Goal: Transaction & Acquisition: Purchase product/service

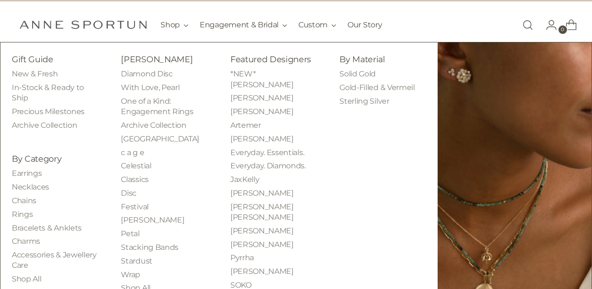
scroll to position [15, 0]
click at [21, 241] on link "Charms" at bounding box center [26, 240] width 28 height 9
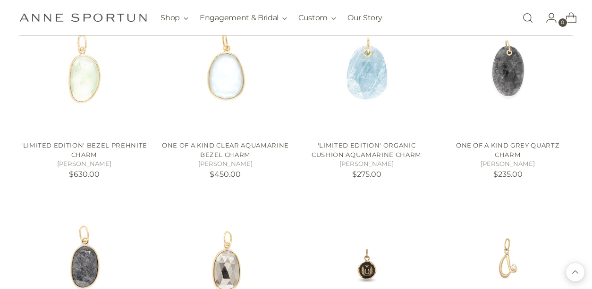
scroll to position [192, 0]
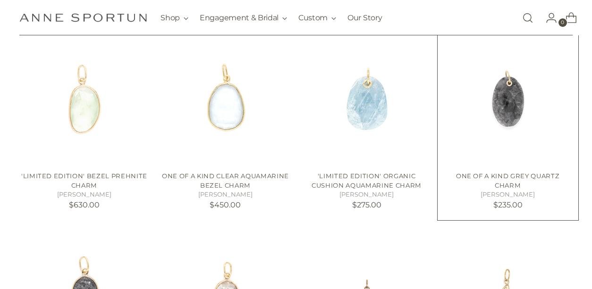
click at [513, 115] on img "One of a Kind Grey Quartz Charm" at bounding box center [507, 99] width 129 height 129
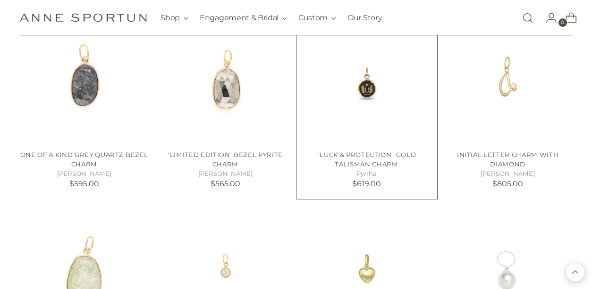
scroll to position [400, 0]
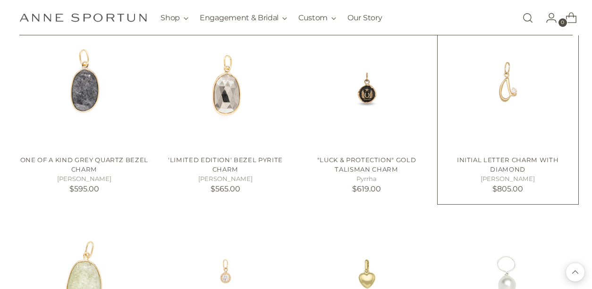
click at [0, 0] on img "Initial Letter Charm with Diamond" at bounding box center [0, 0] width 0 height 0
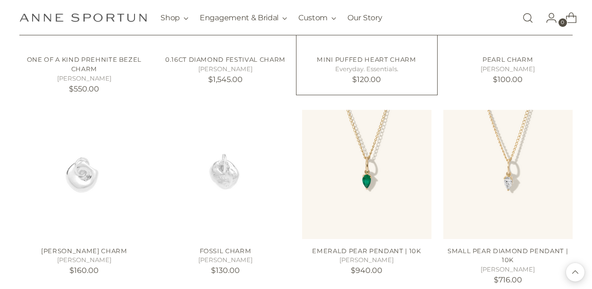
scroll to position [771, 0]
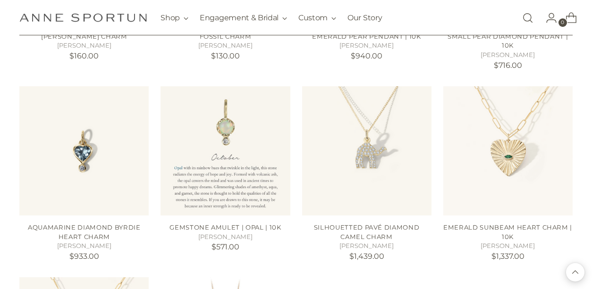
scroll to position [906, 0]
click at [0, 0] on img "Gemstone Amulet | Opal | 10k" at bounding box center [0, 0] width 0 height 0
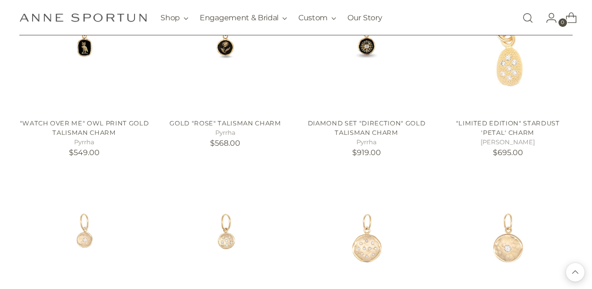
scroll to position [1448, 0]
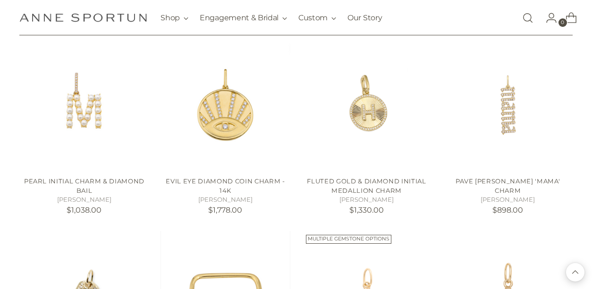
scroll to position [1716, 0]
click at [0, 0] on img "PEARL INITIAL CHARM & DIAMOND BAIL" at bounding box center [0, 0] width 0 height 0
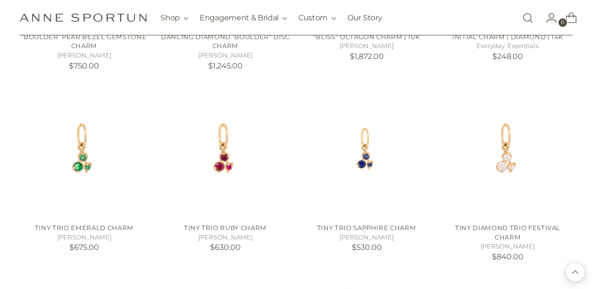
scroll to position [2246, 0]
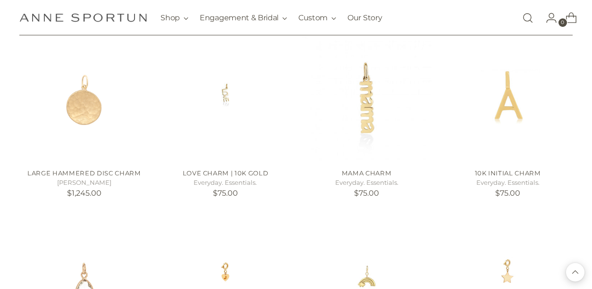
scroll to position [2509, 0]
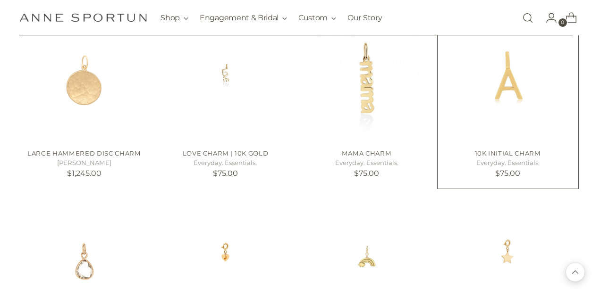
click at [0, 0] on img "10k Initial Charm" at bounding box center [0, 0] width 0 height 0
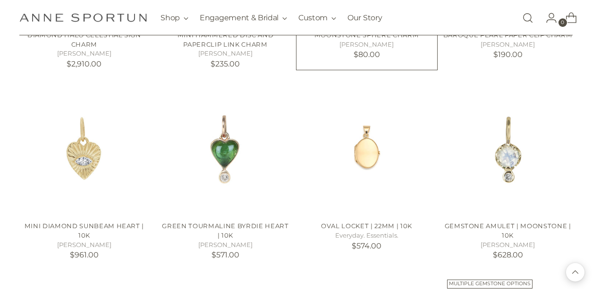
scroll to position [3002, 0]
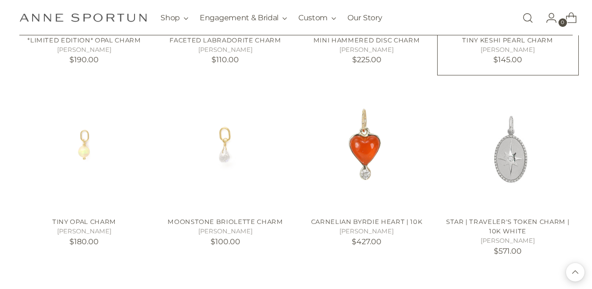
scroll to position [3773, 0]
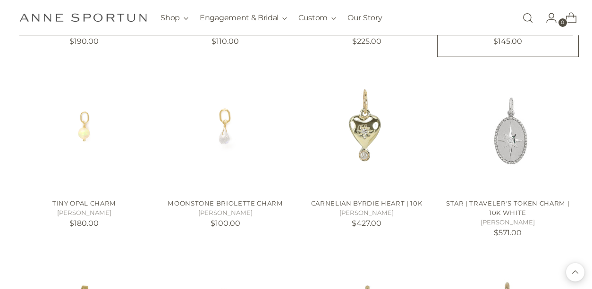
scroll to position [3966, 0]
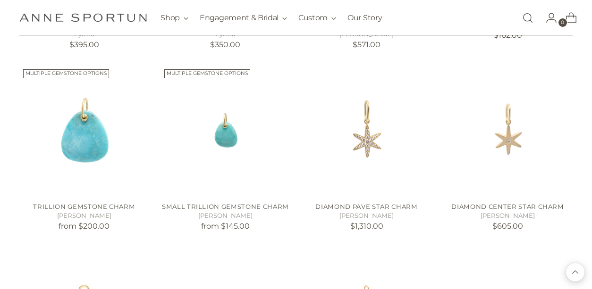
scroll to position [4518, 0]
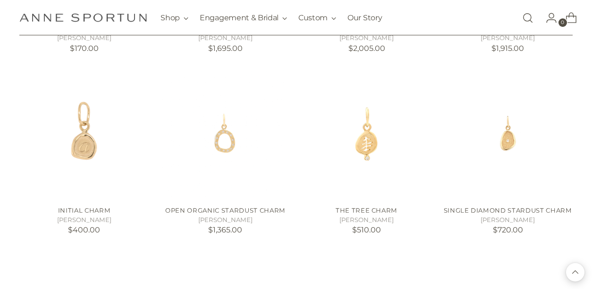
scroll to position [4938, 0]
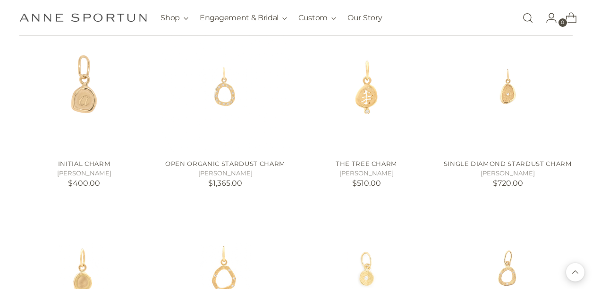
click at [522, 15] on link "Open search modal" at bounding box center [527, 17] width 19 height 19
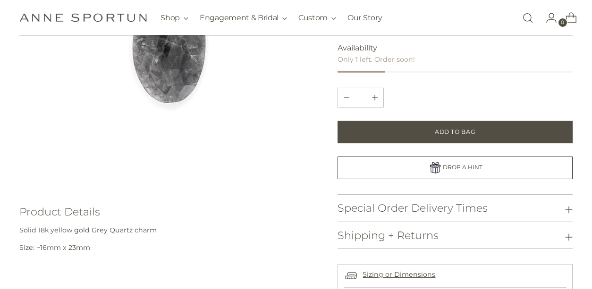
scroll to position [308, 0]
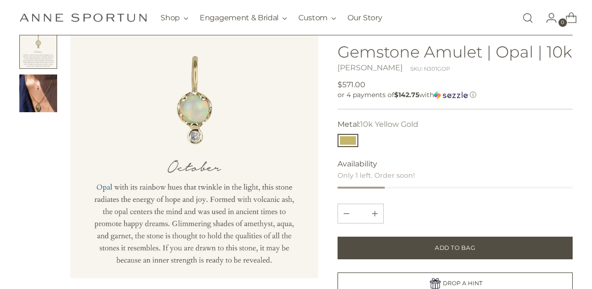
scroll to position [61, 0]
click at [41, 100] on img "Change image to image 2" at bounding box center [38, 93] width 38 height 38
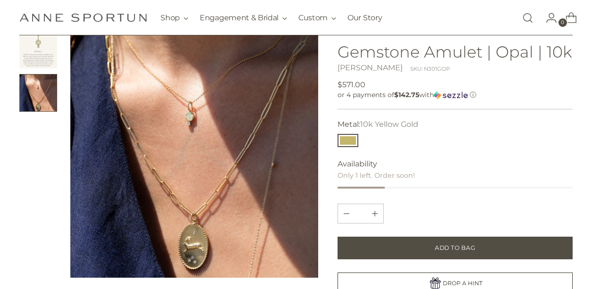
click at [44, 56] on img "Change image to image 1" at bounding box center [38, 50] width 38 height 38
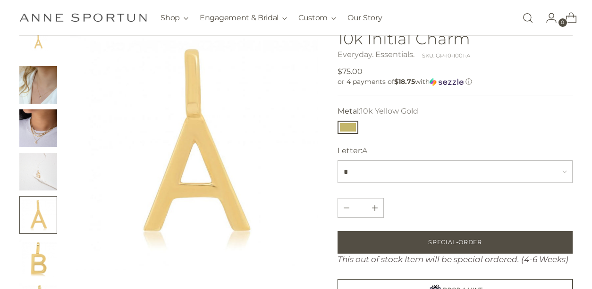
scroll to position [65, 0]
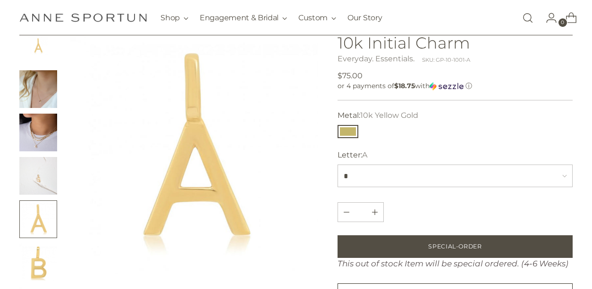
click at [40, 94] on img "Change image to image 2" at bounding box center [38, 89] width 38 height 38
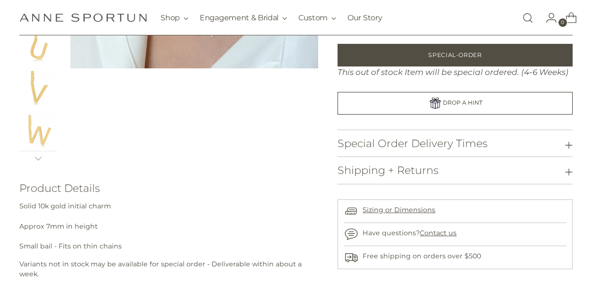
scroll to position [876, 0]
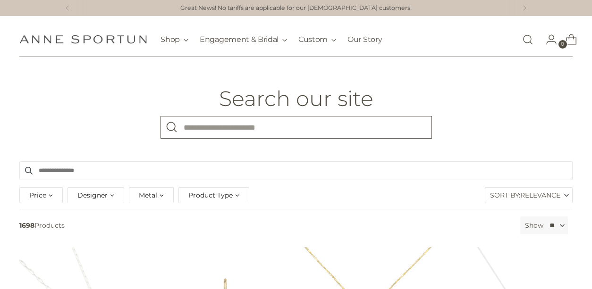
click at [282, 131] on input "What are you looking for?" at bounding box center [295, 127] width 271 height 23
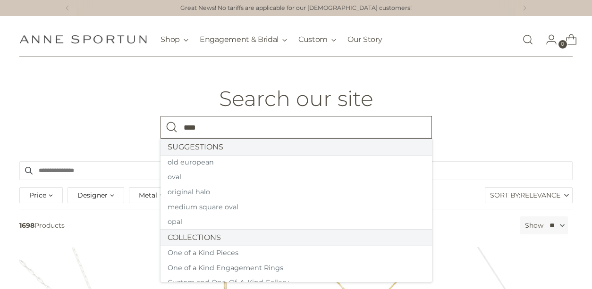
type input "****"
click at [160, 116] on button "Search" at bounding box center [171, 127] width 23 height 23
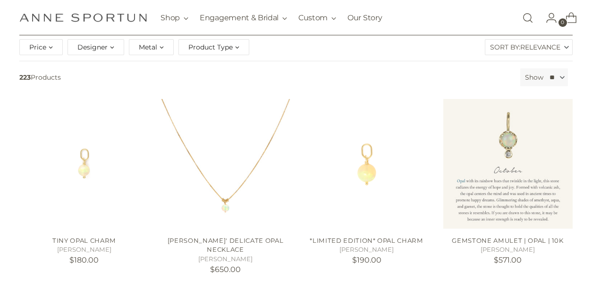
scroll to position [217, 0]
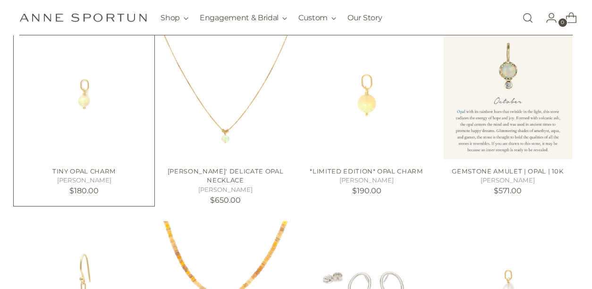
click at [0, 0] on img "Tiny Opal Charm" at bounding box center [0, 0] width 0 height 0
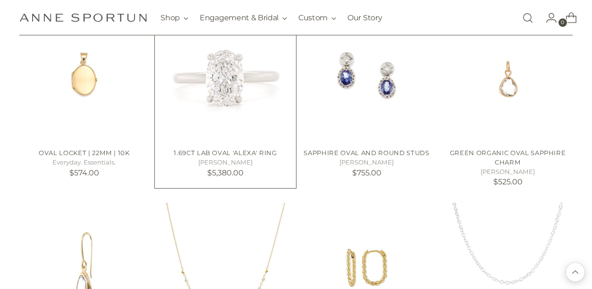
scroll to position [698, 0]
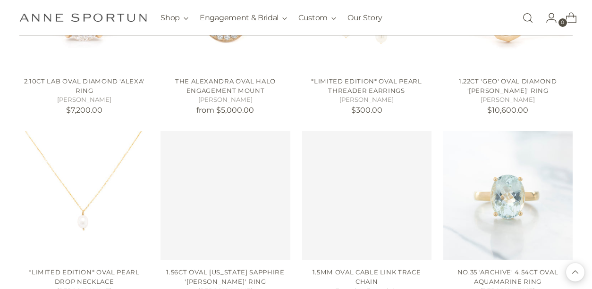
scroll to position [1311, 0]
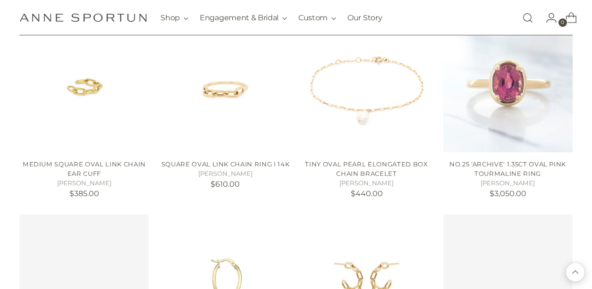
scroll to position [2135, 0]
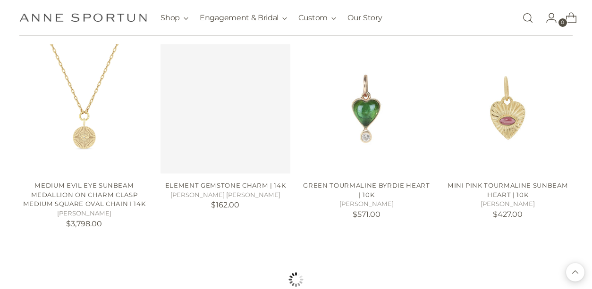
scroll to position [3089, 0]
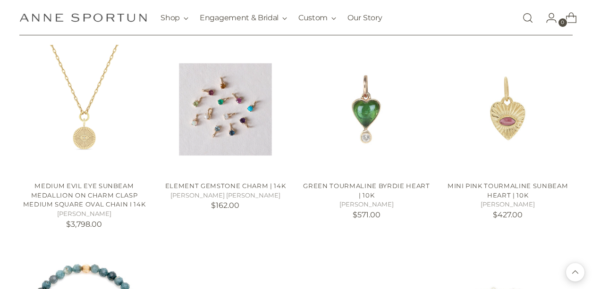
click at [522, 21] on link "Open search modal" at bounding box center [527, 17] width 19 height 19
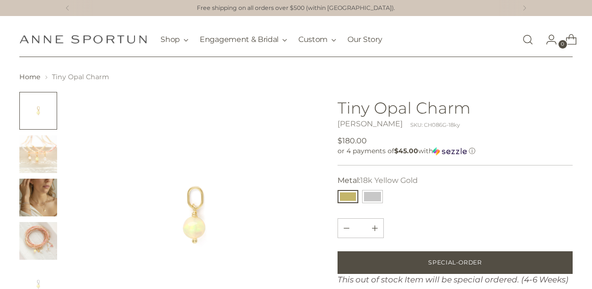
click at [48, 150] on img "Change image to image 2" at bounding box center [38, 154] width 38 height 38
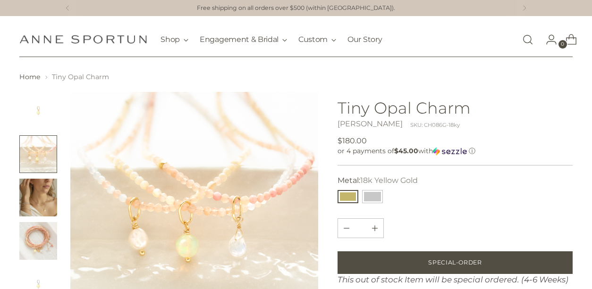
click at [46, 197] on img "Change image to image 3" at bounding box center [38, 198] width 38 height 38
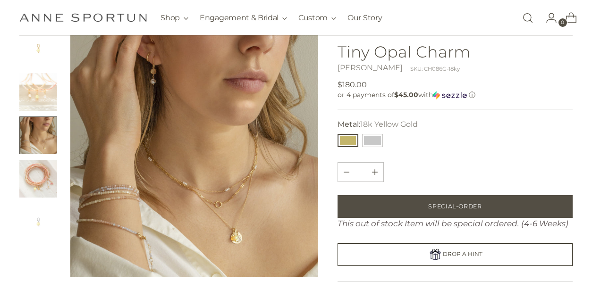
scroll to position [63, 0]
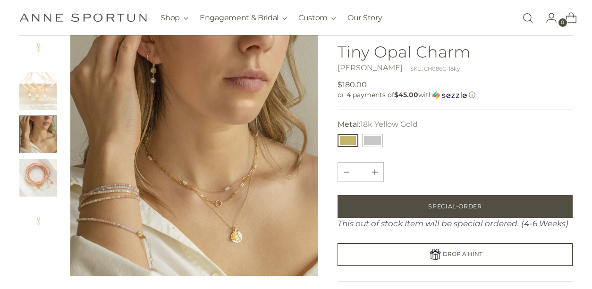
click at [46, 185] on img "Change image to image 4" at bounding box center [38, 178] width 38 height 38
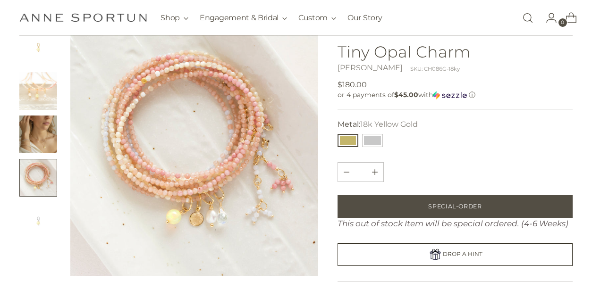
click at [40, 53] on img "Change image to image 1" at bounding box center [38, 48] width 38 height 38
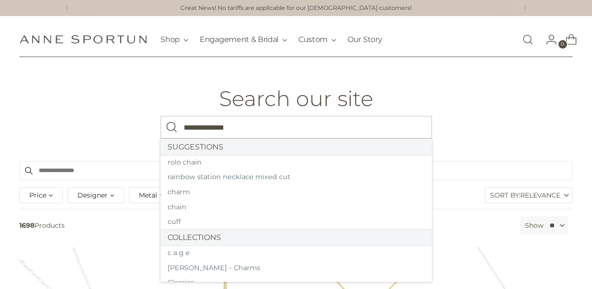
type input "**********"
click at [160, 116] on button "Search" at bounding box center [171, 127] width 23 height 23
